Goal: Navigation & Orientation: Find specific page/section

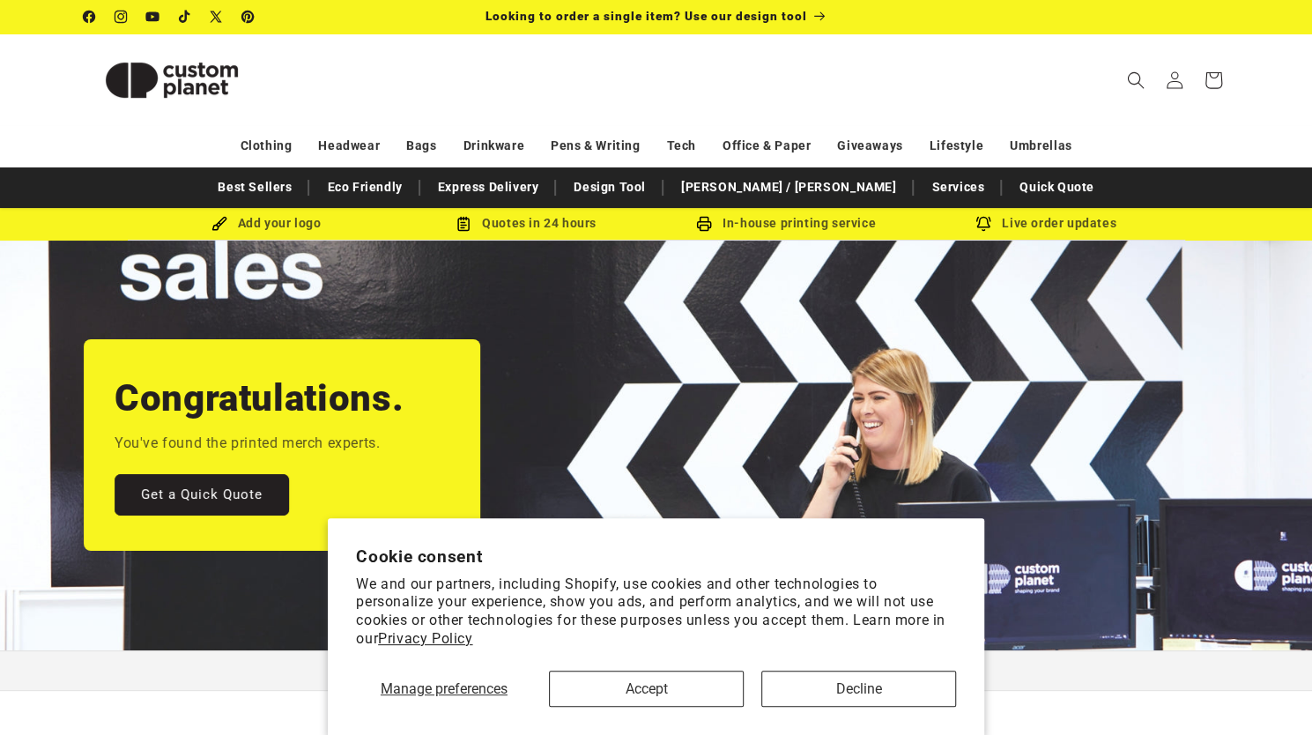
click at [605, 685] on div "Manage preferences Accept Decline" at bounding box center [656, 682] width 600 height 49
click at [605, 685] on button "Accept" at bounding box center [646, 689] width 195 height 36
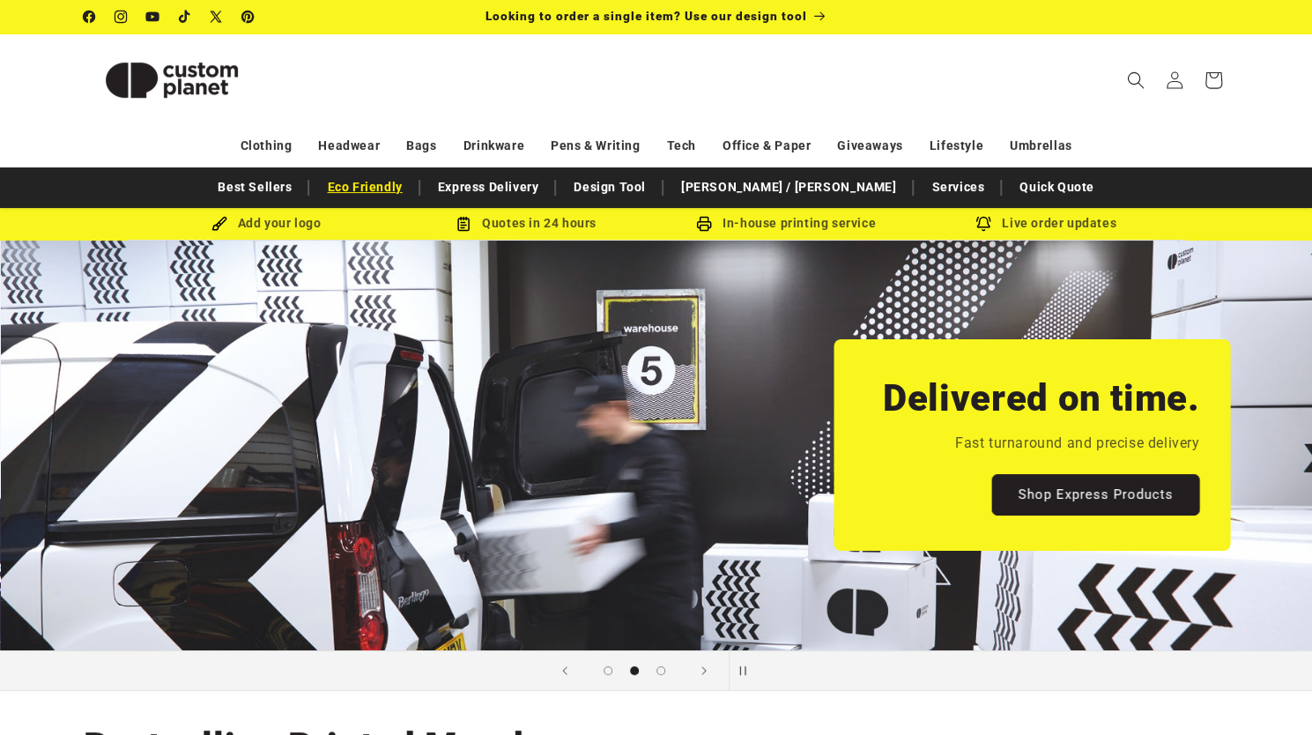
click at [405, 182] on link "Eco Friendly" at bounding box center [364, 187] width 93 height 31
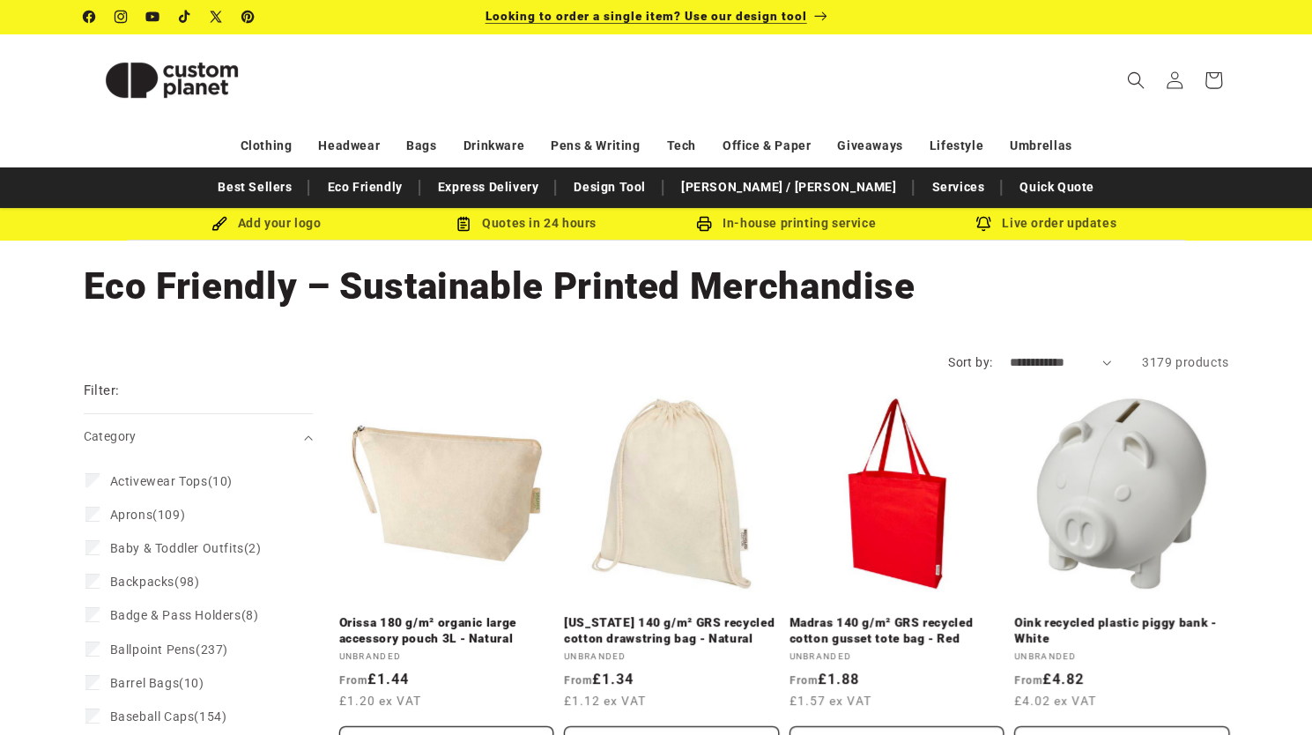
click at [646, 16] on span "Looking to order a single item? Use our design tool" at bounding box center [647, 16] width 322 height 14
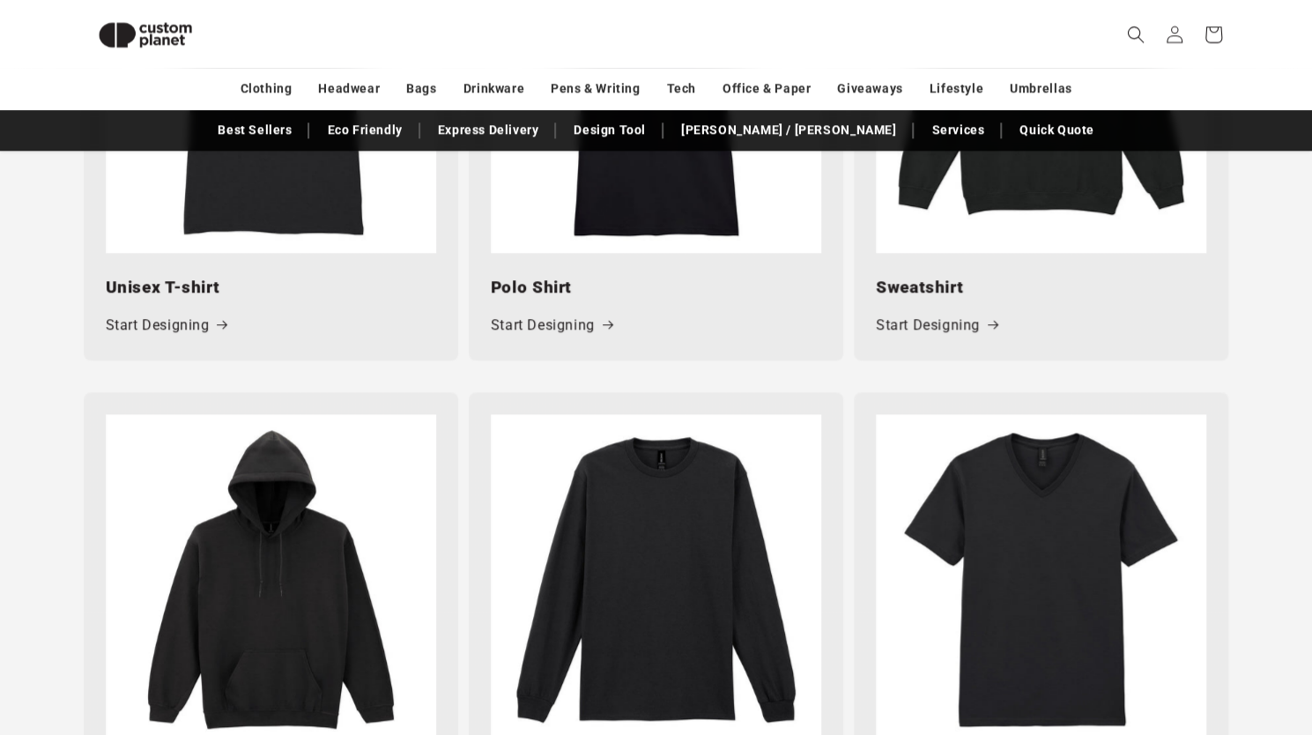
scroll to position [1068, 0]
